Goal: Information Seeking & Learning: Check status

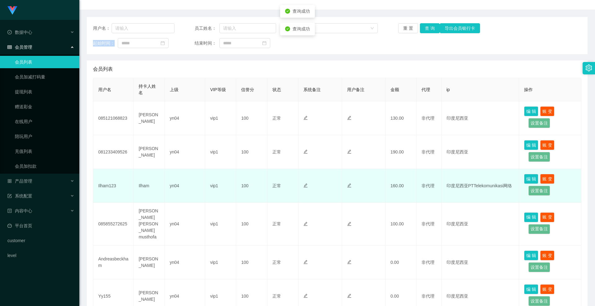
scroll to position [93, 0]
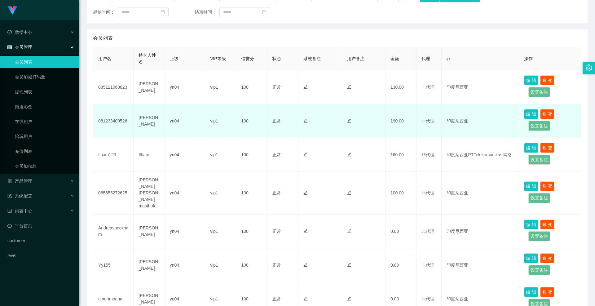
click at [116, 120] on td "081233409526" at bounding box center [113, 121] width 40 height 34
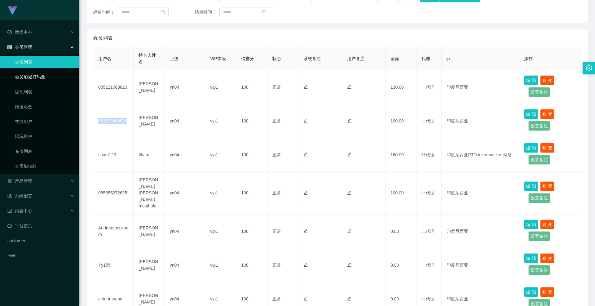
copy td "081233409526"
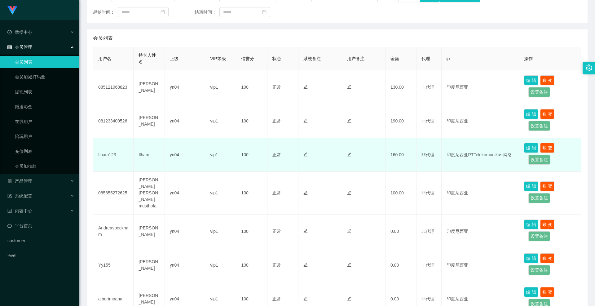
click at [102, 154] on td "Ilham123" at bounding box center [113, 155] width 40 height 34
copy td "Ilham123"
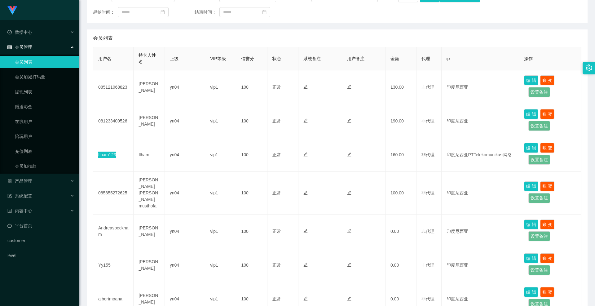
scroll to position [0, 0]
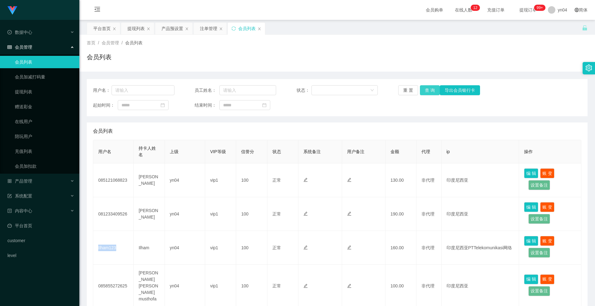
click at [425, 90] on button "查 询" at bounding box center [430, 90] width 20 height 10
click at [425, 90] on div "重 置 查 询 导出会员银行卡" at bounding box center [438, 90] width 81 height 10
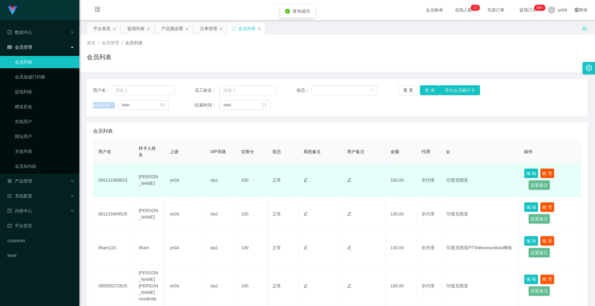
scroll to position [62, 0]
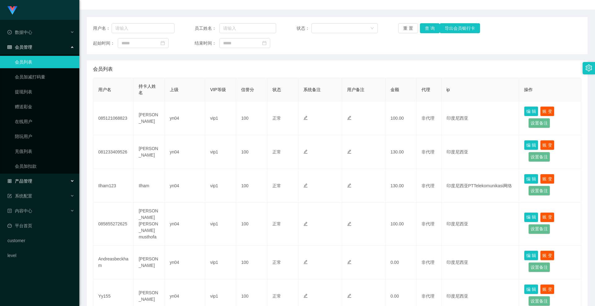
click at [31, 181] on span "产品管理" at bounding box center [19, 180] width 25 height 5
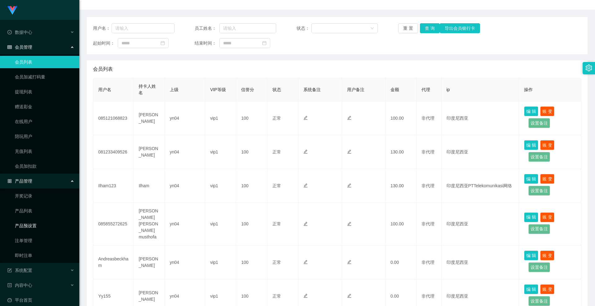
click at [39, 222] on link "产品预设置" at bounding box center [44, 225] width 59 height 12
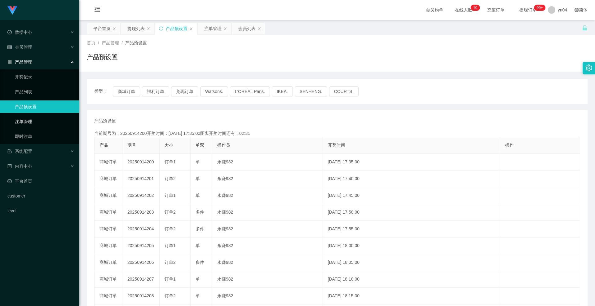
click at [55, 121] on link "注单管理" at bounding box center [44, 121] width 59 height 12
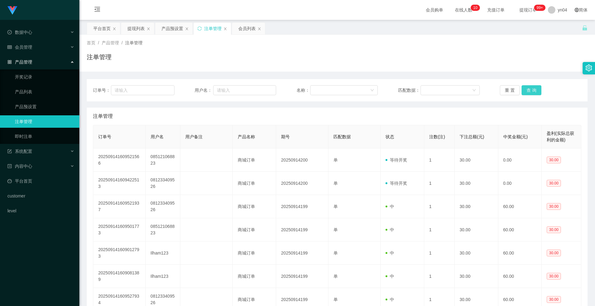
click at [522, 89] on button "查 询" at bounding box center [531, 90] width 20 height 10
click at [522, 89] on div "重 置 查 询" at bounding box center [539, 90] width 81 height 10
click at [522, 89] on button "查 询" at bounding box center [531, 90] width 20 height 10
click at [522, 89] on div "重 置 查 询" at bounding box center [539, 90] width 81 height 10
click at [522, 89] on button "查 询" at bounding box center [534, 90] width 27 height 10
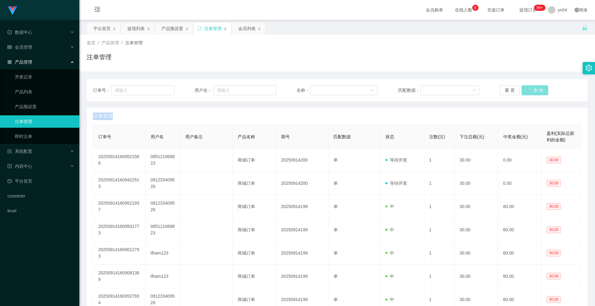
click at [522, 89] on div "重 置 查 询" at bounding box center [539, 90] width 81 height 10
click at [522, 89] on button "查 询" at bounding box center [531, 90] width 20 height 10
click at [522, 89] on div "重 置 查 询" at bounding box center [539, 90] width 81 height 10
click at [522, 89] on button "查 询" at bounding box center [531, 90] width 20 height 10
click at [522, 89] on div "重 置 查 询" at bounding box center [539, 90] width 81 height 10
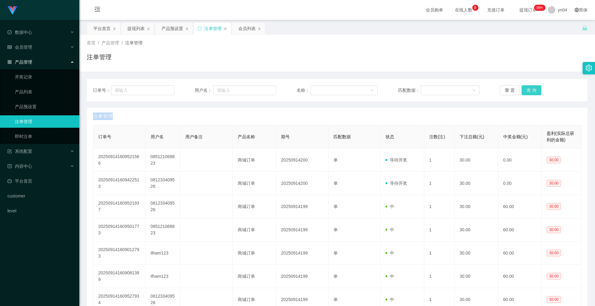
click at [522, 89] on button "查 询" at bounding box center [531, 90] width 20 height 10
click at [522, 89] on div "重 置 查 询" at bounding box center [539, 90] width 81 height 10
click at [522, 89] on button "查 询" at bounding box center [531, 90] width 20 height 10
click at [522, 89] on div "重 置 查 询" at bounding box center [539, 90] width 81 height 10
click at [522, 89] on button "查 询" at bounding box center [531, 90] width 20 height 10
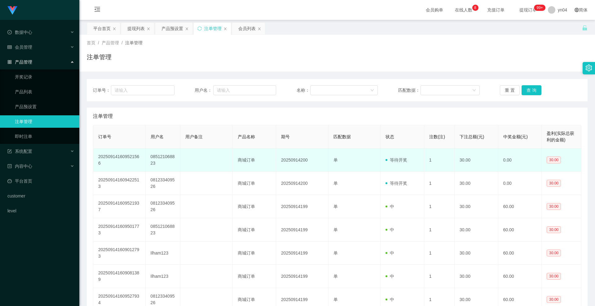
click at [157, 158] on td "085121068823" at bounding box center [163, 159] width 35 height 23
copy td "085121068823"
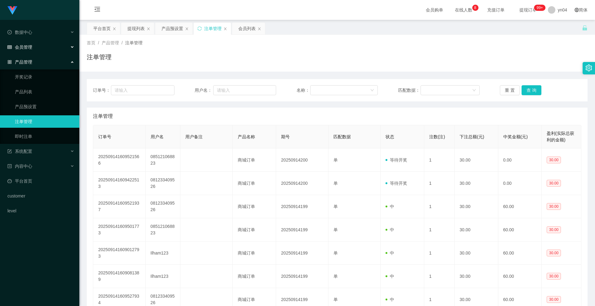
click at [37, 50] on div "会员管理" at bounding box center [39, 47] width 79 height 12
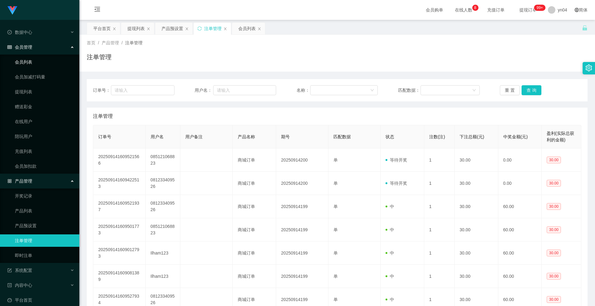
click at [35, 59] on link "会员列表" at bounding box center [44, 62] width 59 height 12
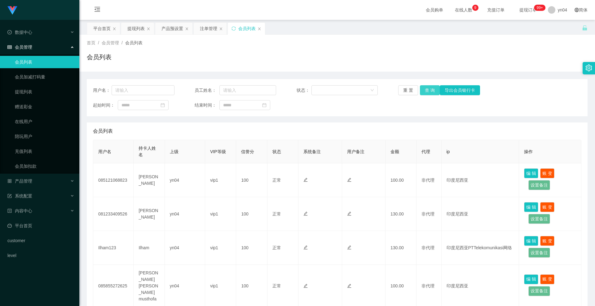
click at [423, 89] on button "查 询" at bounding box center [430, 90] width 20 height 10
click at [423, 89] on div "重 置 查 询 导出会员银行卡" at bounding box center [438, 90] width 81 height 10
click at [423, 89] on button "查 询" at bounding box center [433, 90] width 27 height 10
click at [423, 89] on div "重 置 查 询 导出会员银行卡" at bounding box center [438, 90] width 81 height 10
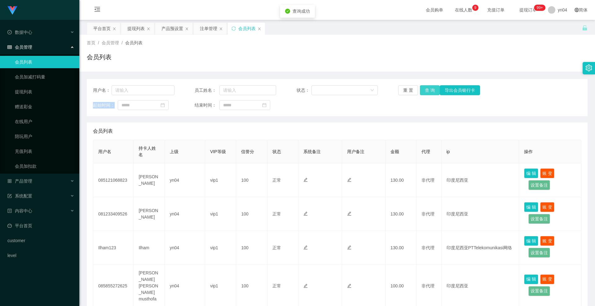
click at [423, 89] on button "查 询" at bounding box center [430, 90] width 20 height 10
click at [423, 89] on div "重 置 查 询 导出会员银行卡" at bounding box center [438, 90] width 81 height 10
click at [423, 89] on button "查 询" at bounding box center [433, 90] width 27 height 10
click at [423, 89] on div "重 置 查 询 导出会员银行卡" at bounding box center [438, 90] width 81 height 10
click at [423, 89] on button "查 询" at bounding box center [430, 90] width 20 height 10
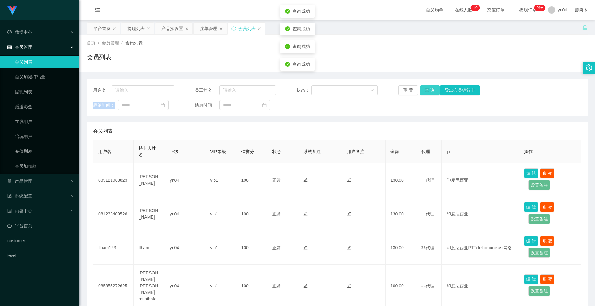
click at [423, 89] on div "重 置 查 询 导出会员银行卡" at bounding box center [438, 90] width 81 height 10
click at [423, 89] on button "查 询" at bounding box center [430, 90] width 20 height 10
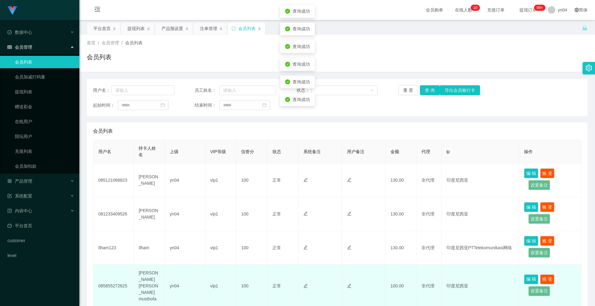
click at [111, 284] on td "085855272625" at bounding box center [113, 285] width 40 height 43
click at [110, 284] on td "085855272625" at bounding box center [113, 285] width 40 height 43
copy td "085855272625"
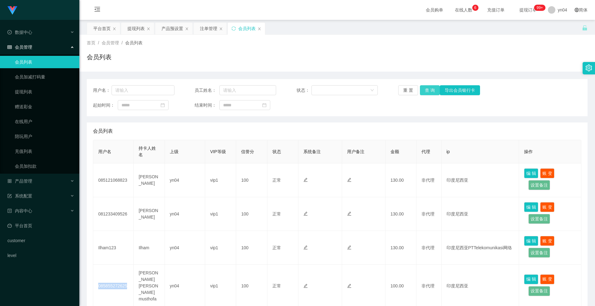
click at [424, 92] on button "查 询" at bounding box center [430, 90] width 20 height 10
click at [424, 92] on div "重 置 查 询 导出会员银行卡" at bounding box center [438, 90] width 81 height 10
click at [424, 92] on button "查 询" at bounding box center [430, 90] width 20 height 10
click at [424, 92] on div "重 置 查 询 导出会员银行卡" at bounding box center [438, 90] width 81 height 10
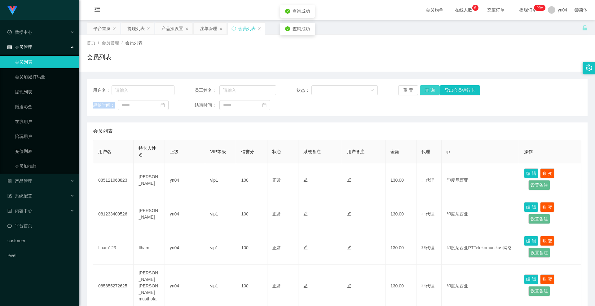
click at [424, 92] on button "查 询" at bounding box center [430, 90] width 20 height 10
click at [424, 92] on div "重 置 查 询 导出会员银行卡" at bounding box center [438, 90] width 81 height 10
click at [433, 88] on button "查 询" at bounding box center [430, 90] width 20 height 10
click at [433, 88] on div "重 置 查 询 导出会员银行卡" at bounding box center [438, 90] width 81 height 10
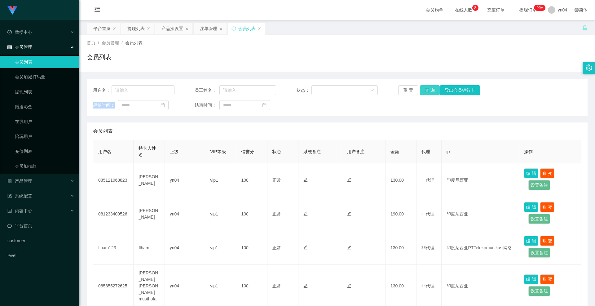
click at [430, 87] on button "查 询" at bounding box center [430, 90] width 20 height 10
click at [430, 87] on div "重 置 查 询 导出会员银行卡" at bounding box center [438, 90] width 81 height 10
click at [430, 87] on button "查 询" at bounding box center [433, 90] width 27 height 10
click at [430, 87] on div "重 置 查 询 导出会员银行卡" at bounding box center [438, 90] width 81 height 10
click at [430, 87] on button "查 询" at bounding box center [430, 90] width 20 height 10
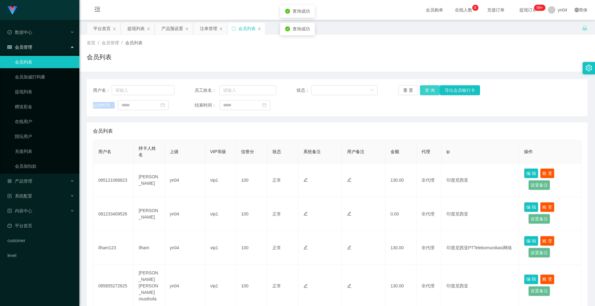
click at [430, 87] on div "重 置 查 询 导出会员银行卡" at bounding box center [438, 90] width 81 height 10
click at [430, 87] on button "查 询" at bounding box center [433, 90] width 27 height 10
click at [429, 87] on div "重 置 查 询 导出会员银行卡" at bounding box center [438, 90] width 81 height 10
click at [429, 87] on button "查 询" at bounding box center [430, 90] width 20 height 10
click at [429, 87] on div "重 置 查 询 导出会员银行卡" at bounding box center [438, 90] width 81 height 10
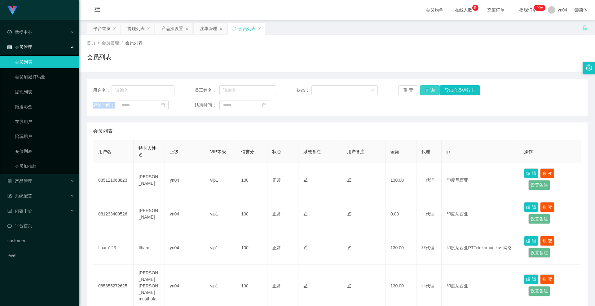
click at [425, 92] on button "查 询" at bounding box center [430, 90] width 20 height 10
click at [425, 92] on div "重 置 查 询 导出会员银行卡" at bounding box center [438, 90] width 81 height 10
click at [425, 92] on button "查 询" at bounding box center [430, 90] width 20 height 10
click at [425, 91] on div "重 置 查 询 导出会员银行卡" at bounding box center [438, 90] width 81 height 10
click at [36, 92] on link "提现列表" at bounding box center [44, 91] width 59 height 12
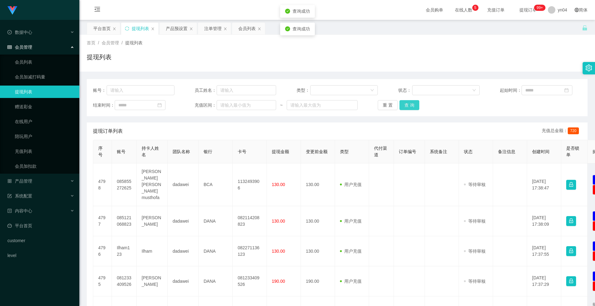
click at [411, 105] on button "查 询" at bounding box center [409, 105] width 20 height 10
click at [411, 105] on div "重 置 查 询" at bounding box center [417, 105] width 81 height 10
click at [411, 105] on button "查 询" at bounding box center [412, 105] width 27 height 10
click at [411, 105] on div "重 置 查 询" at bounding box center [417, 105] width 81 height 10
click at [411, 105] on button "查 询" at bounding box center [409, 105] width 20 height 10
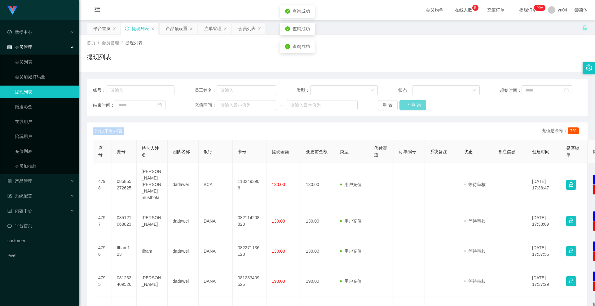
click at [411, 105] on div "重 置 查 询" at bounding box center [417, 105] width 81 height 10
click at [43, 60] on link "会员列表" at bounding box center [44, 62] width 59 height 12
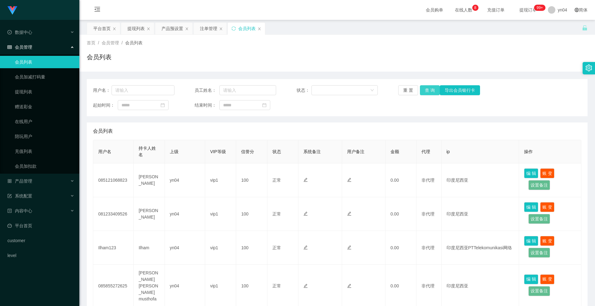
click at [428, 88] on button "查 询" at bounding box center [430, 90] width 20 height 10
click at [428, 88] on div "重 置 查 询 导出会员银行卡" at bounding box center [438, 90] width 81 height 10
click at [428, 88] on button "查 询" at bounding box center [430, 90] width 20 height 10
click at [428, 88] on div "重 置 查 询 导出会员银行卡" at bounding box center [438, 90] width 81 height 10
click at [428, 88] on button "查 询" at bounding box center [433, 90] width 27 height 10
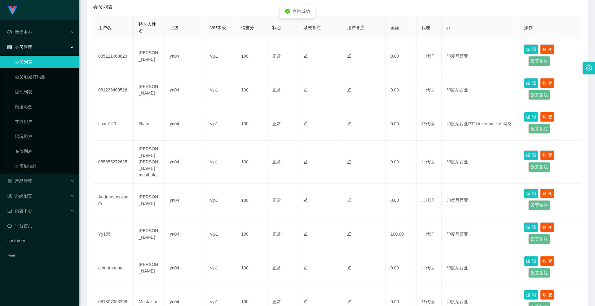
scroll to position [31, 0]
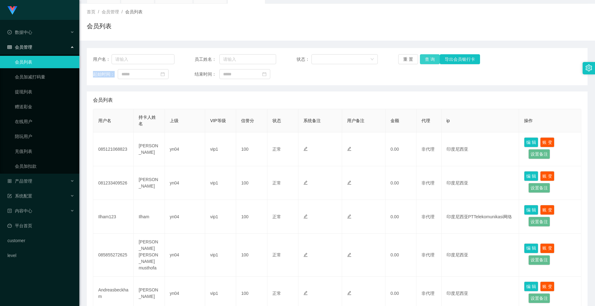
click at [425, 61] on button "查 询" at bounding box center [430, 59] width 20 height 10
click at [425, 61] on div "重 置 查 询 导出会员银行卡" at bounding box center [438, 59] width 81 height 10
click at [425, 61] on button "查 询" at bounding box center [433, 59] width 27 height 10
click at [28, 92] on link "提现列表" at bounding box center [44, 91] width 59 height 12
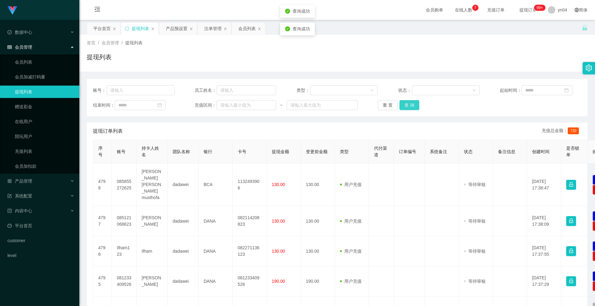
click at [415, 103] on button "查 询" at bounding box center [409, 105] width 20 height 10
click at [415, 103] on div "重 置 查 询" at bounding box center [417, 105] width 81 height 10
click at [415, 103] on button "查 询" at bounding box center [412, 105] width 27 height 10
click at [415, 103] on button "查 询" at bounding box center [409, 105] width 20 height 10
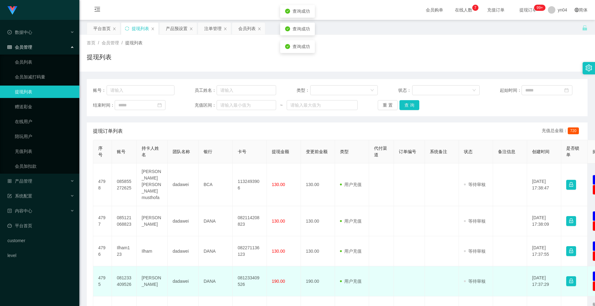
click at [129, 268] on td "081233409526" at bounding box center [124, 281] width 25 height 30
copy td "081233409526"
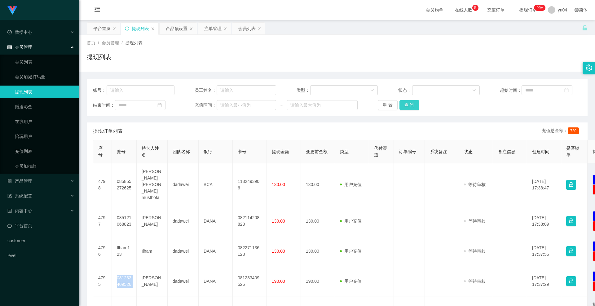
click at [408, 103] on button "查 询" at bounding box center [409, 105] width 20 height 10
click at [408, 103] on div "重 置 查 询" at bounding box center [417, 105] width 81 height 10
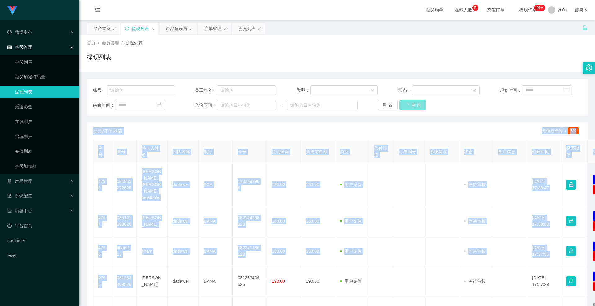
click at [408, 103] on button "查 询" at bounding box center [412, 105] width 27 height 10
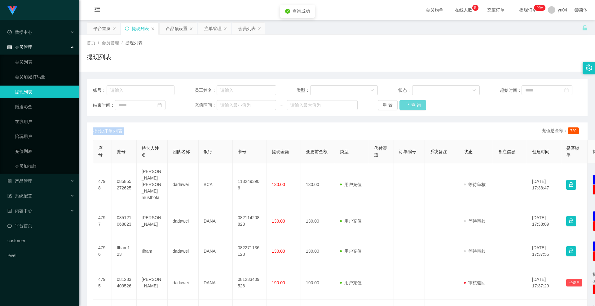
click at [408, 103] on div "重 置 查 询" at bounding box center [417, 105] width 81 height 10
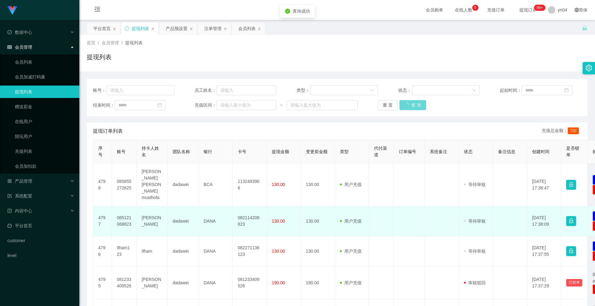
click at [389, 206] on td at bounding box center [381, 221] width 25 height 30
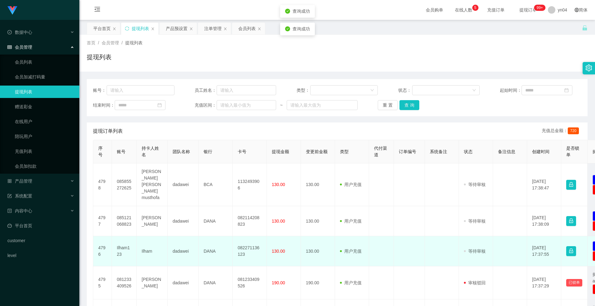
click at [121, 236] on td "Ilham123" at bounding box center [124, 251] width 25 height 30
copy td "Ilham123"
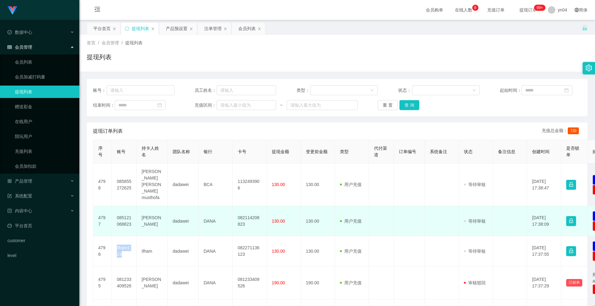
click at [121, 211] on td "085121068823" at bounding box center [124, 221] width 25 height 30
copy td "085121068823"
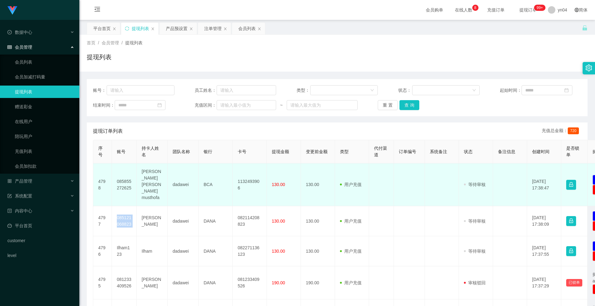
click at [120, 178] on td "085855272625" at bounding box center [124, 184] width 25 height 43
copy td "085855272625"
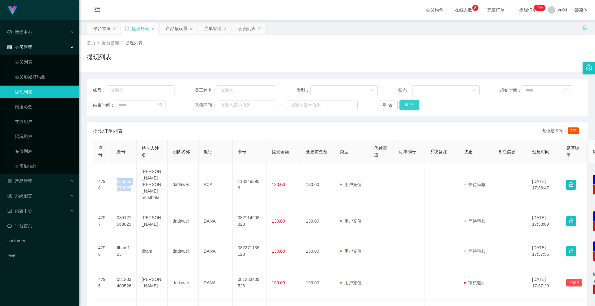
click at [403, 109] on button "查 询" at bounding box center [409, 105] width 20 height 10
click at [403, 109] on div "重 置 查 询" at bounding box center [417, 105] width 81 height 10
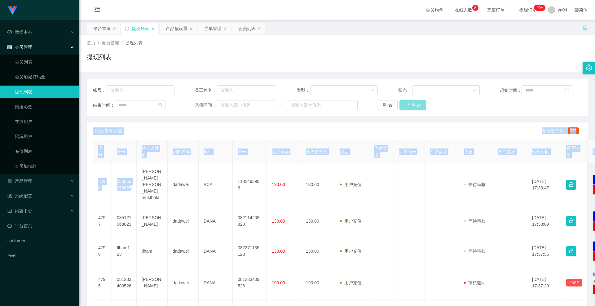
click at [403, 109] on button "查 询" at bounding box center [412, 105] width 27 height 10
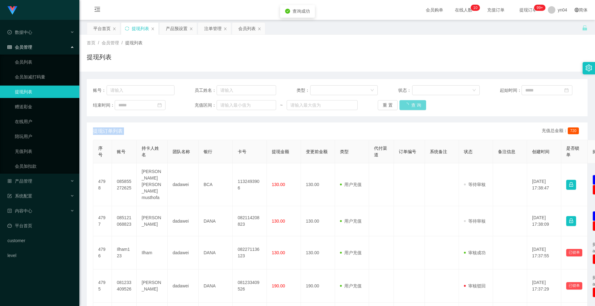
click at [403, 109] on div "重 置 查 询" at bounding box center [417, 105] width 81 height 10
click at [403, 109] on button "查 询" at bounding box center [409, 105] width 20 height 10
click at [403, 109] on div "重 置 查 询" at bounding box center [417, 105] width 81 height 10
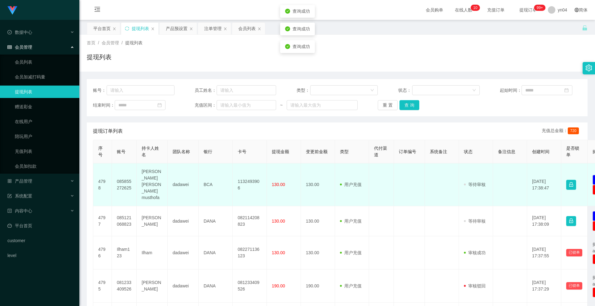
click at [121, 179] on td "085855272625" at bounding box center [124, 184] width 25 height 43
copy td "085855272625"
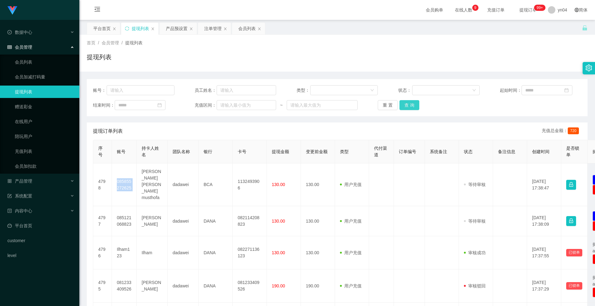
click at [410, 104] on button "查 询" at bounding box center [409, 105] width 20 height 10
click at [410, 104] on div "重 置 查 询" at bounding box center [417, 105] width 81 height 10
click at [410, 104] on button "查 询" at bounding box center [412, 105] width 27 height 10
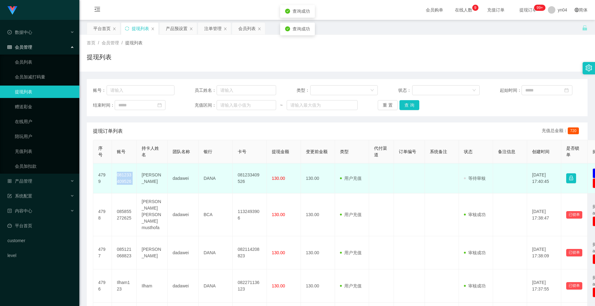
click at [124, 180] on td "081233409526" at bounding box center [124, 178] width 25 height 30
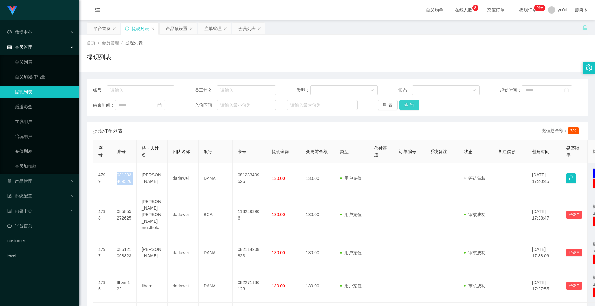
click at [412, 104] on button "查 询" at bounding box center [409, 105] width 20 height 10
click at [412, 104] on div "重 置 查 询" at bounding box center [417, 105] width 81 height 10
click at [412, 104] on button "查 询" at bounding box center [409, 105] width 20 height 10
click at [412, 104] on div "重 置 查 询" at bounding box center [417, 105] width 81 height 10
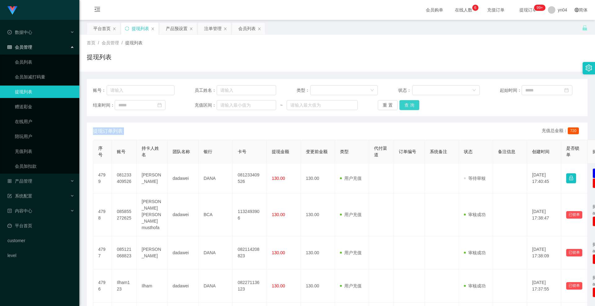
click at [408, 104] on button "查 询" at bounding box center [409, 105] width 20 height 10
click at [408, 104] on div "重 置 查 询" at bounding box center [417, 105] width 81 height 10
click at [408, 104] on button "查 询" at bounding box center [412, 105] width 27 height 10
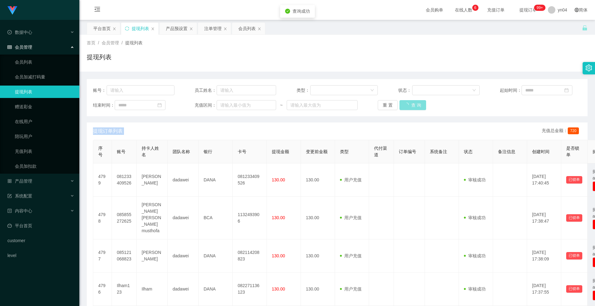
click at [408, 104] on div "重 置 查 询" at bounding box center [417, 105] width 81 height 10
click at [408, 104] on button "查 询" at bounding box center [409, 105] width 20 height 10
click at [32, 174] on ul "数据中心 会员管理 会员列表 会员加减打码量 提现列表 赠送彩金 在线用户 陪玩用户 充值列表 会员加扣款 产品管理 开奖记录 产品列表 产品预设置 注单管理…" at bounding box center [39, 144] width 79 height 248
click at [32, 179] on span "产品管理" at bounding box center [19, 180] width 25 height 5
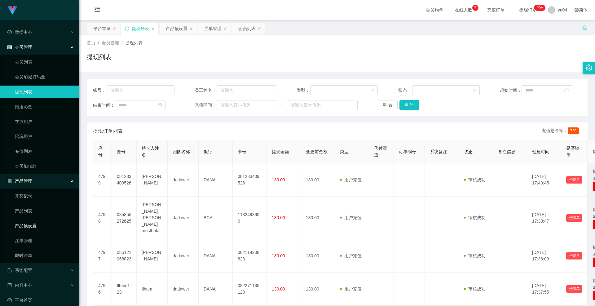
click at [35, 224] on link "产品预设置" at bounding box center [44, 225] width 59 height 12
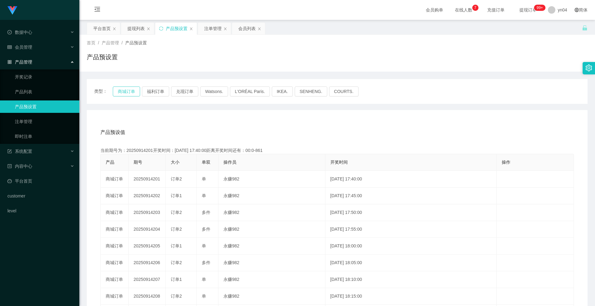
click at [130, 90] on button "商城订单" at bounding box center [126, 91] width 27 height 10
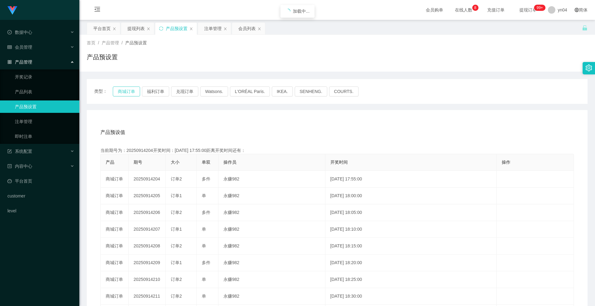
click at [130, 90] on button "商城订单" at bounding box center [126, 91] width 27 height 10
click at [26, 41] on div "会员管理" at bounding box center [39, 47] width 79 height 12
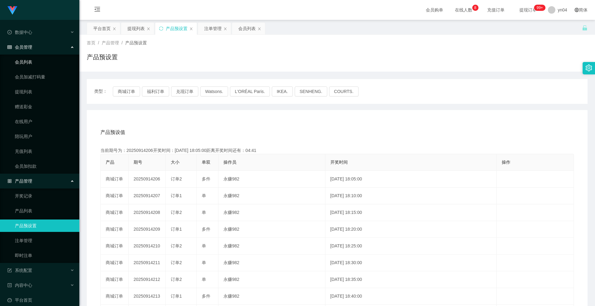
click at [30, 62] on link "会员列表" at bounding box center [44, 62] width 59 height 12
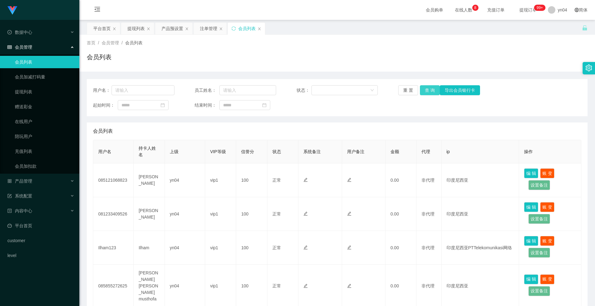
click at [425, 89] on button "查 询" at bounding box center [430, 90] width 20 height 10
click at [425, 89] on div "重 置 查 询 导出会员银行卡" at bounding box center [438, 90] width 81 height 10
click at [425, 89] on button "查 询" at bounding box center [430, 90] width 20 height 10
click at [425, 89] on div "重 置 查 询 导出会员银行卡" at bounding box center [438, 90] width 81 height 10
click at [425, 89] on button "查 询" at bounding box center [430, 90] width 20 height 10
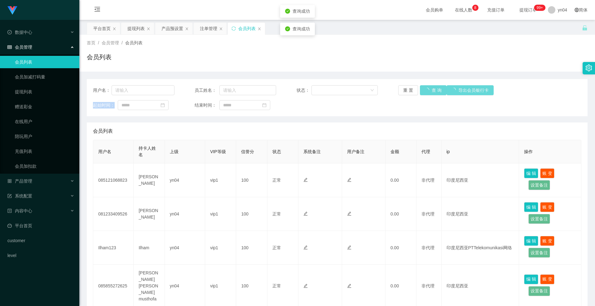
click at [425, 89] on div "重 置 查 询 导出会员银行卡" at bounding box center [438, 90] width 81 height 10
click at [431, 92] on button "查 询" at bounding box center [430, 90] width 20 height 10
click at [431, 92] on div "重 置 查 询 导出会员银行卡" at bounding box center [438, 90] width 81 height 10
click at [431, 92] on button "查 询" at bounding box center [430, 90] width 20 height 10
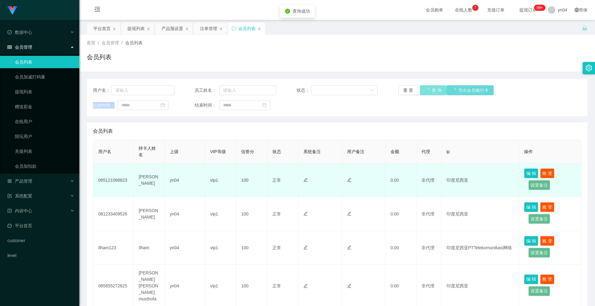
scroll to position [62, 0]
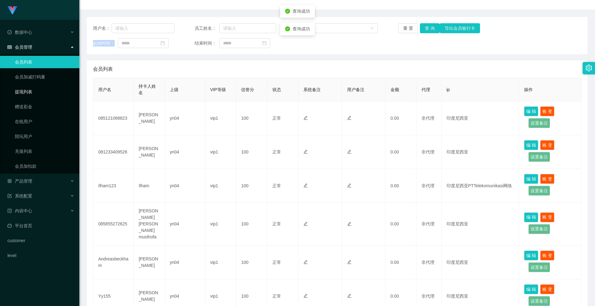
click at [33, 93] on link "提现列表" at bounding box center [44, 91] width 59 height 12
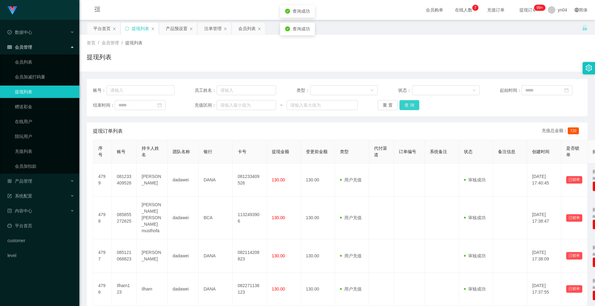
click at [399, 102] on button "查 询" at bounding box center [409, 105] width 20 height 10
click at [399, 102] on div "重 置 查 询" at bounding box center [417, 105] width 81 height 10
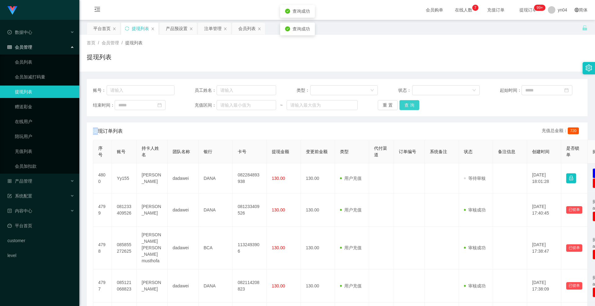
click at [399, 102] on button "查 询" at bounding box center [409, 105] width 20 height 10
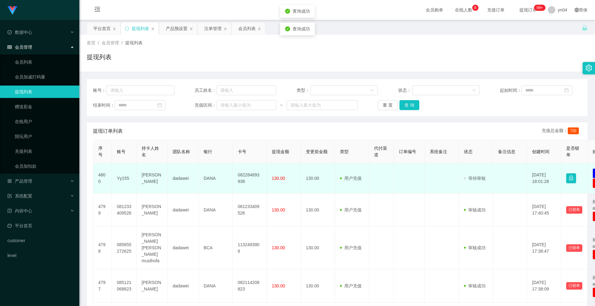
click at [123, 177] on td "Yy155" at bounding box center [124, 178] width 25 height 30
copy td "Yy155"
